Goal: Check status: Check status

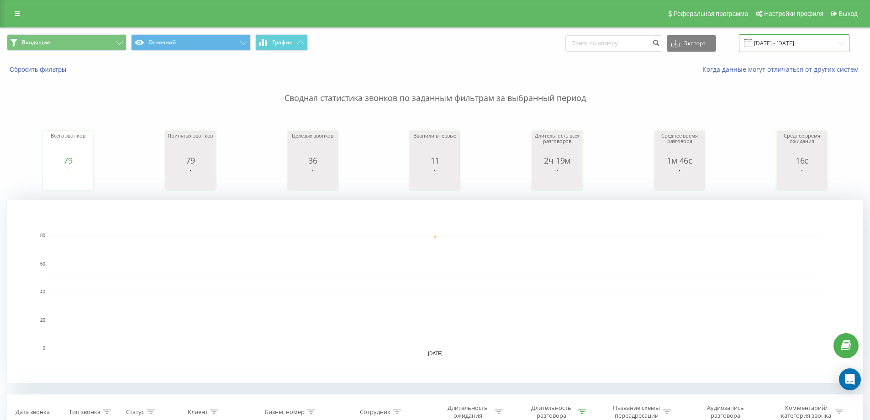
click at [779, 46] on input "[DATE] - [DATE]" at bounding box center [794, 43] width 110 height 18
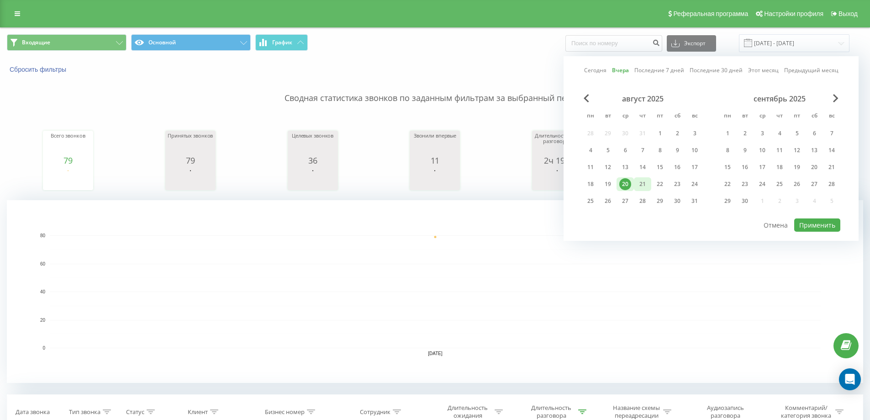
click at [640, 188] on div "21" at bounding box center [642, 184] width 12 height 12
click at [805, 226] on button "Применить" at bounding box center [817, 224] width 46 height 13
type input "[DATE] - [DATE]"
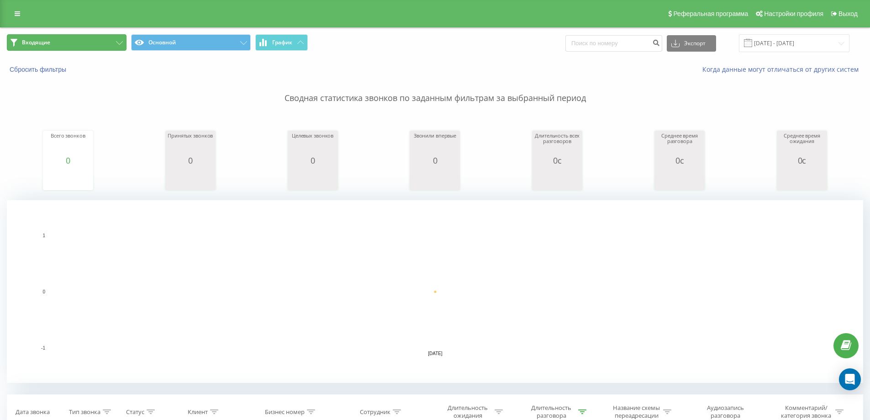
click at [109, 47] on button "Входящие" at bounding box center [67, 42] width 120 height 16
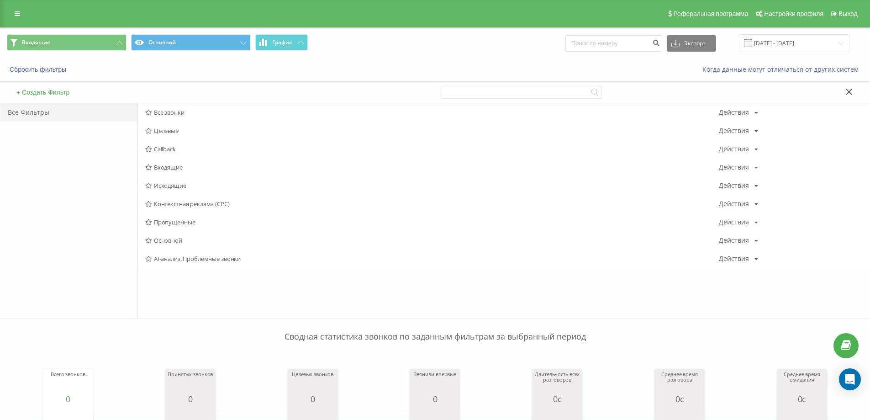
click at [165, 182] on span "Исходящие" at bounding box center [431, 185] width 573 height 6
